Goal: Information Seeking & Learning: Learn about a topic

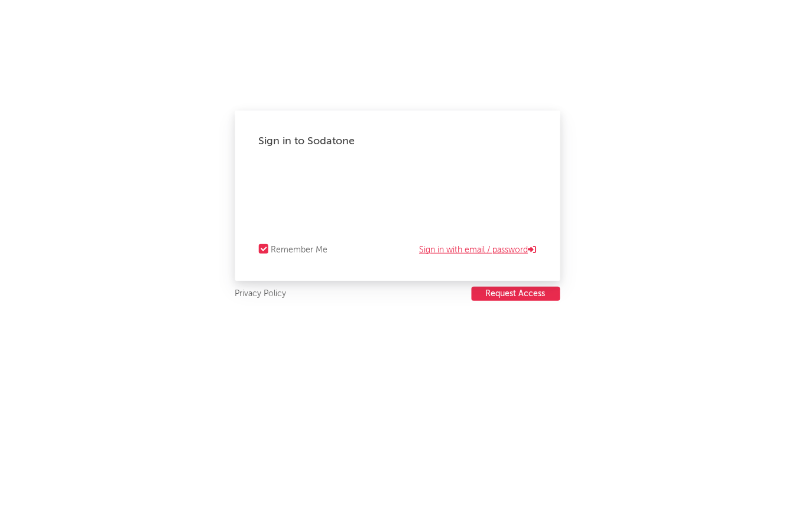
click at [441, 245] on link "Sign in with email / password" at bounding box center [478, 250] width 117 height 14
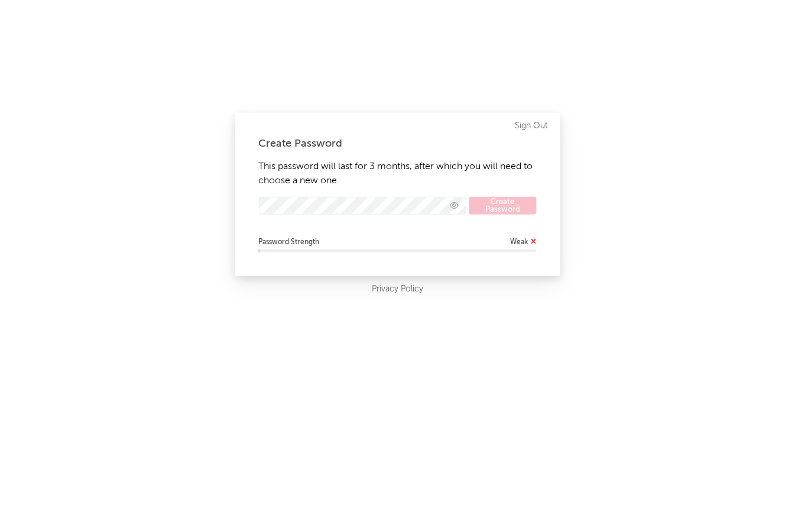
click at [399, 152] on div "Create Password This password will last for 3 months, after which you will need…" at bounding box center [397, 194] width 325 height 163
click at [206, 205] on div "Create Password This password will last for 3 months, after which you will need…" at bounding box center [397, 261] width 795 height 522
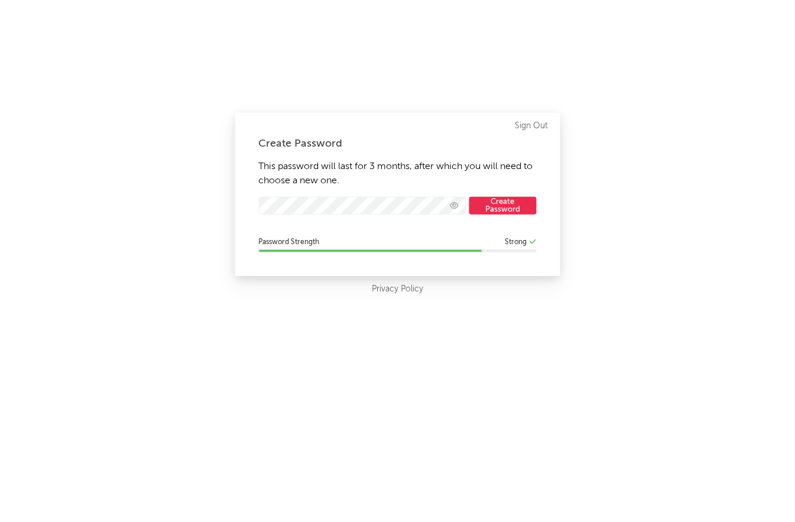
click at [516, 197] on button "Create Password" at bounding box center [503, 206] width 67 height 18
click at [514, 199] on button "Create Password" at bounding box center [503, 206] width 67 height 18
select select "warner_chappell"
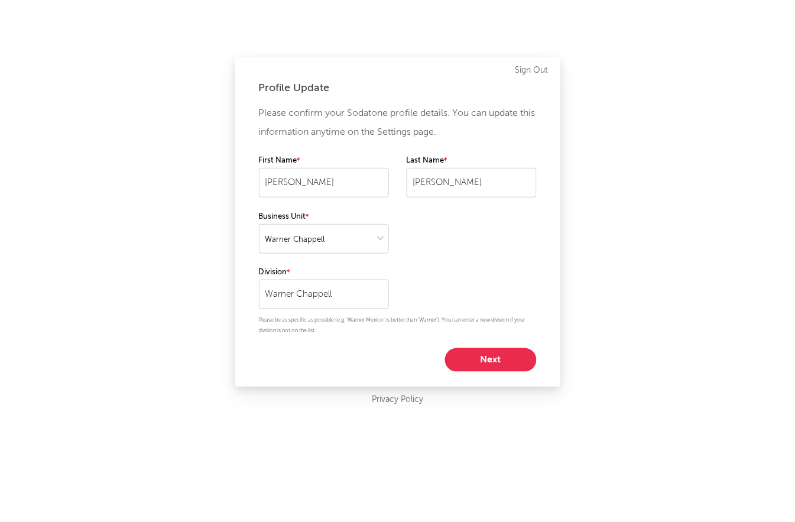
click at [482, 356] on button "Next" at bounding box center [491, 360] width 92 height 24
select select "other"
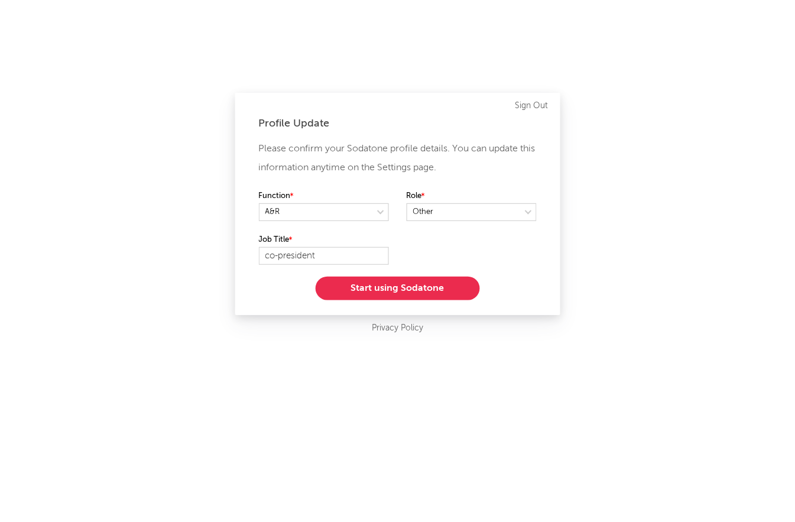
click at [399, 293] on button "Start using Sodatone" at bounding box center [398, 289] width 164 height 24
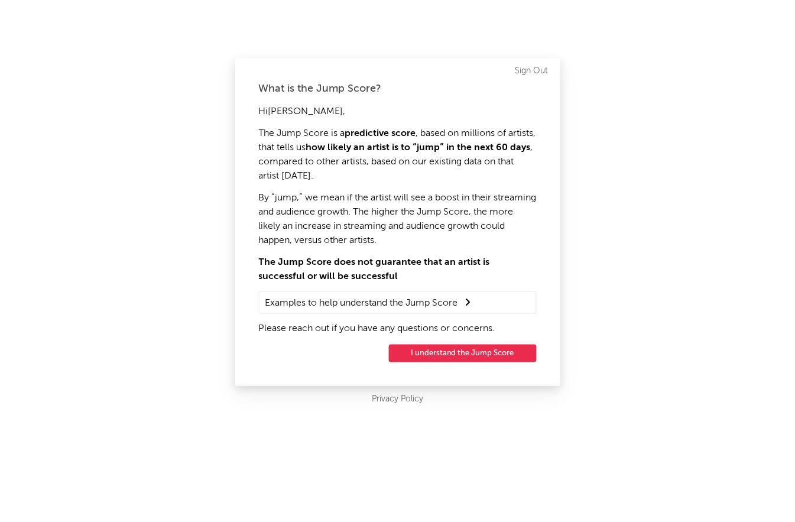
click at [431, 351] on button "I understand the Jump Score" at bounding box center [463, 354] width 148 height 18
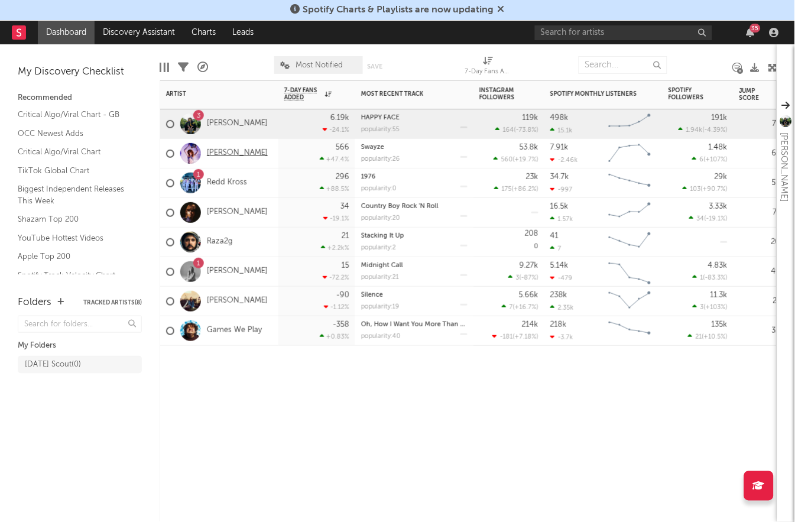
click at [222, 155] on link "[PERSON_NAME]" at bounding box center [237, 153] width 61 height 10
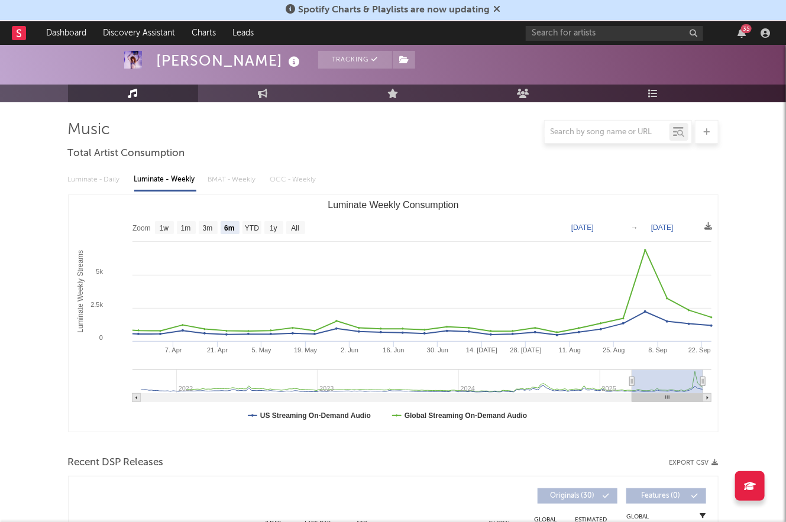
scroll to position [124, 0]
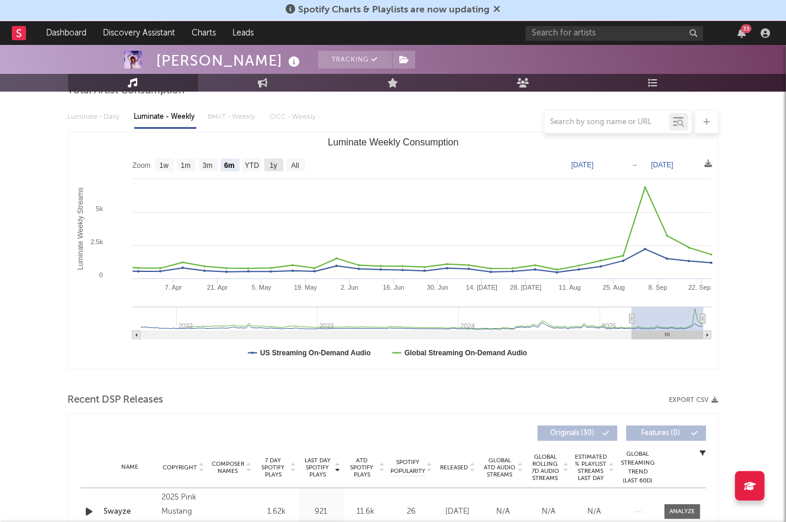
click at [273, 170] on rect "Luminate Weekly Consumption" at bounding box center [273, 164] width 19 height 13
select select "1y"
type input "[DATE]"
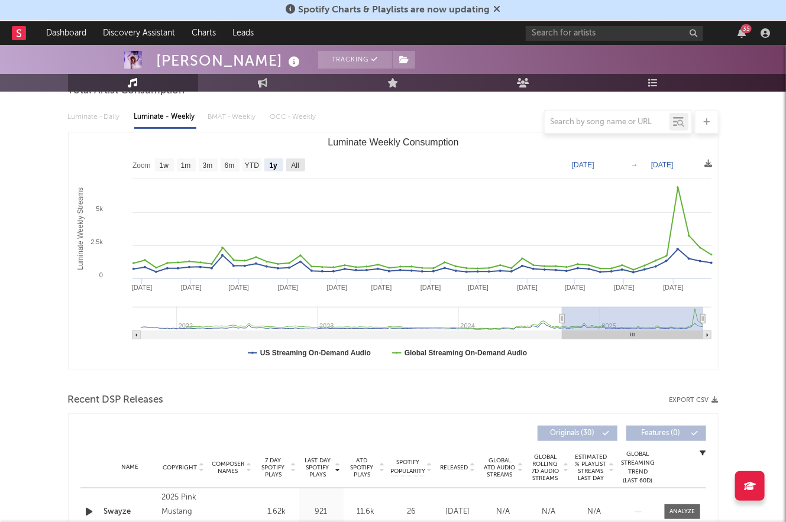
click at [298, 167] on text "All" at bounding box center [295, 166] width 8 height 8
select select "All"
type input "[DATE]"
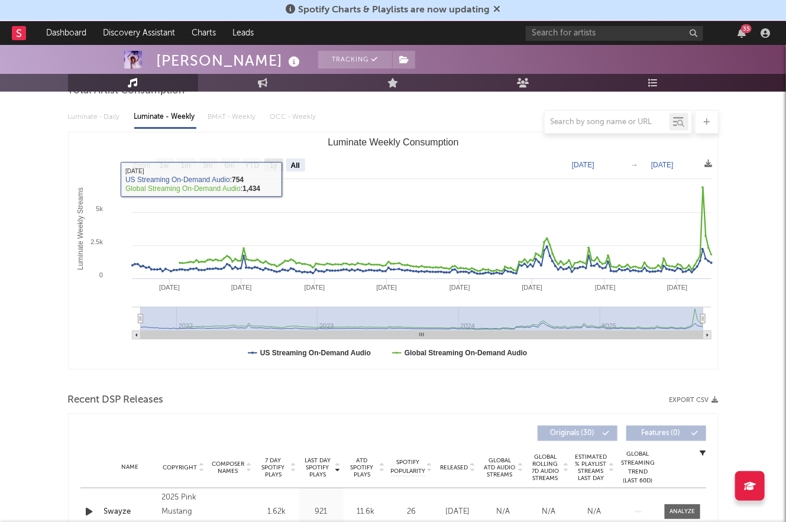
click at [271, 164] on text "1y" at bounding box center [274, 166] width 8 height 8
select select "1y"
type input "[DATE]"
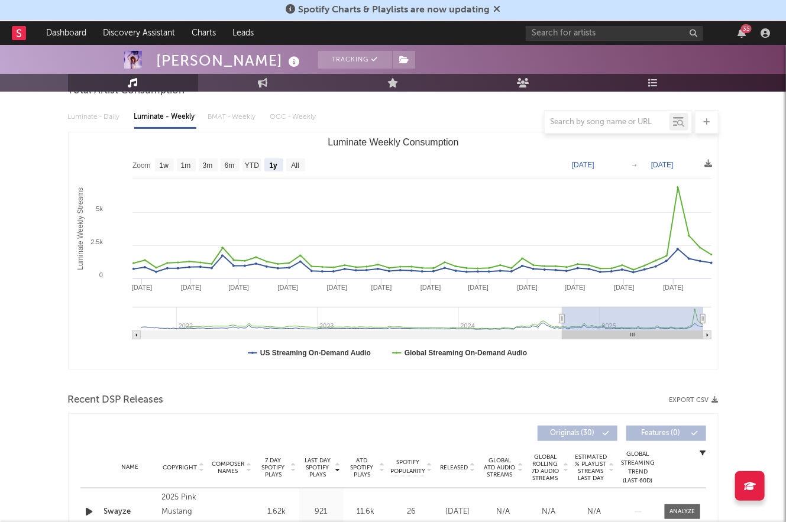
click at [170, 80] on link "Music" at bounding box center [133, 83] width 130 height 18
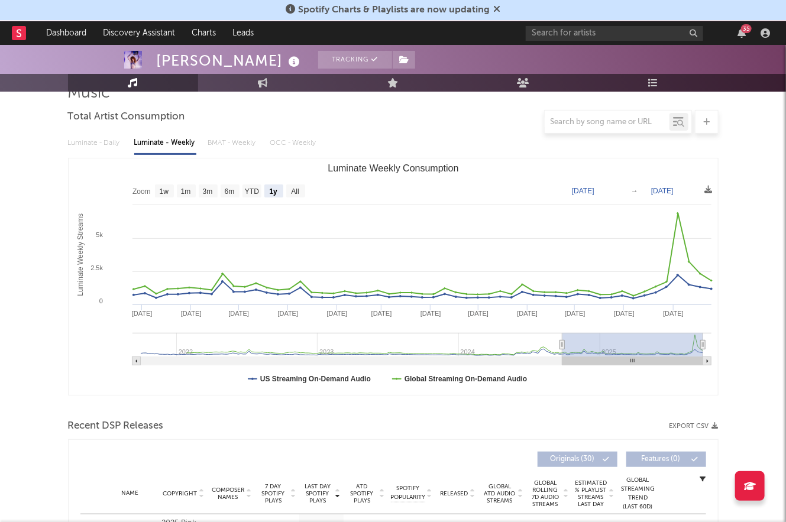
scroll to position [3, 0]
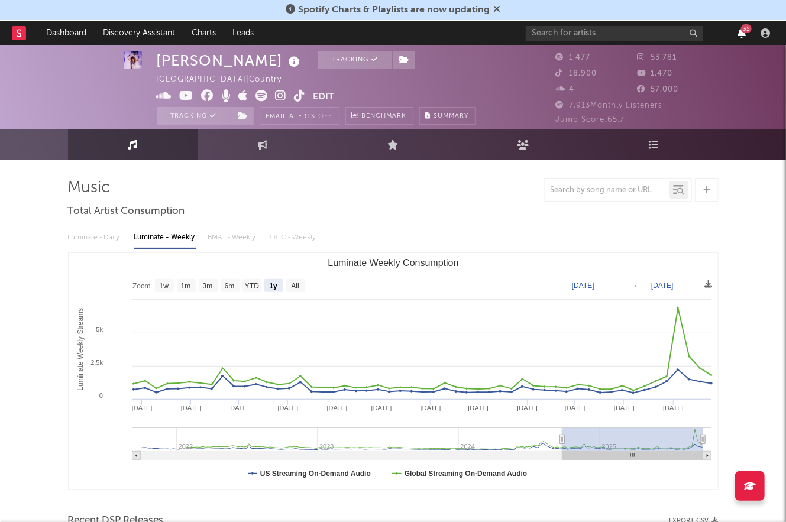
click at [743, 36] on icon "button" at bounding box center [741, 32] width 8 height 9
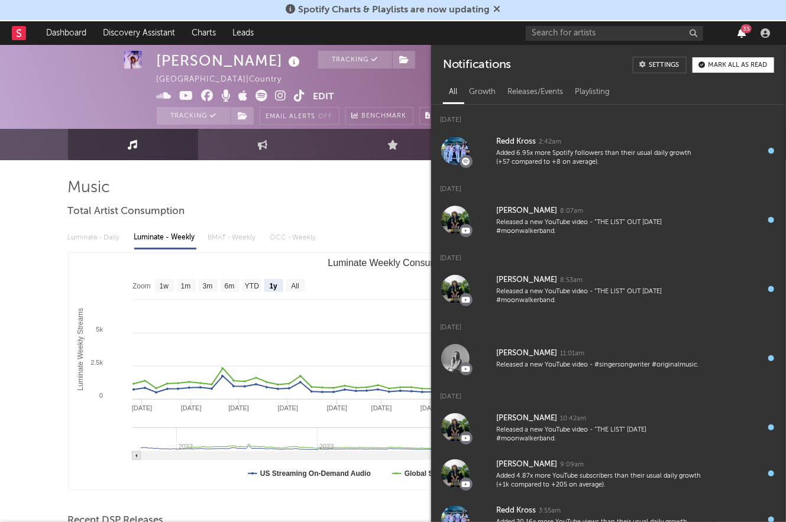
click at [744, 37] on icon "button" at bounding box center [741, 32] width 8 height 9
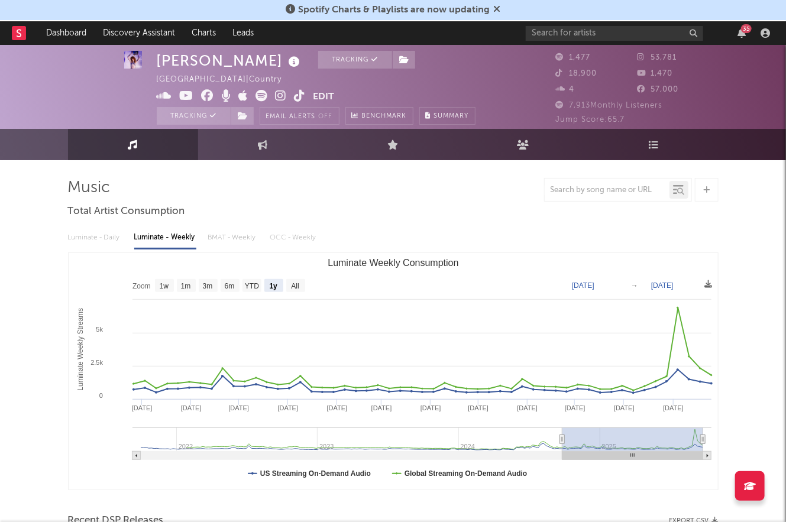
click at [21, 38] on rect at bounding box center [19, 33] width 14 height 14
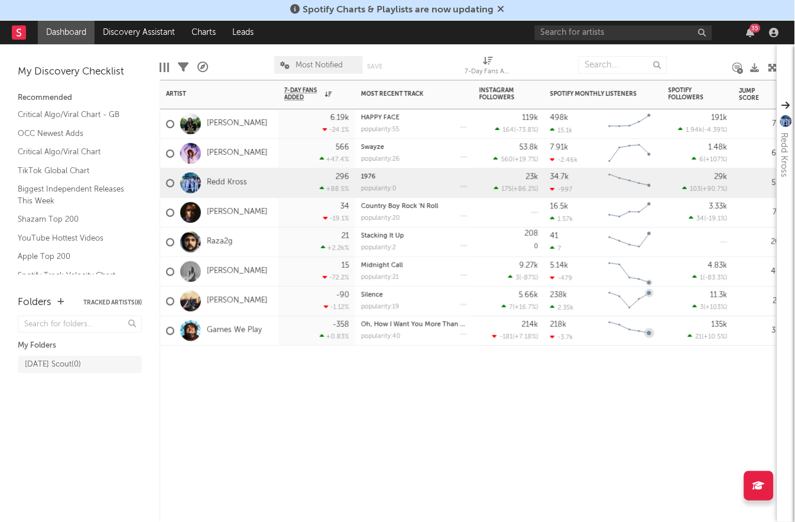
click at [606, 399] on div "Artist Notifications 7-Day Fans Added WoW % Change Most Recent Track Popularity…" at bounding box center [469, 301] width 618 height 442
